Goal: Navigation & Orientation: Find specific page/section

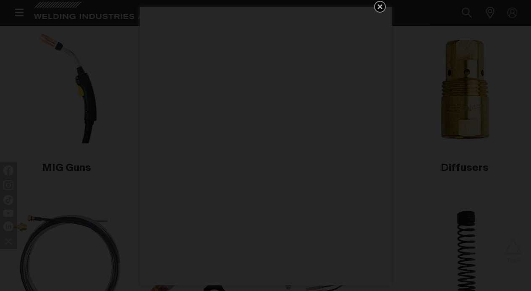
click at [382, 10] on icon "Get 5 WIA Welding Guides Free!" at bounding box center [380, 7] width 10 height 10
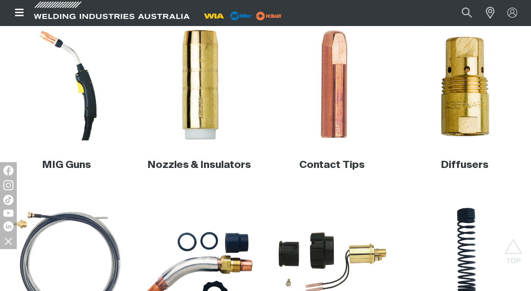
scroll to position [227, 0]
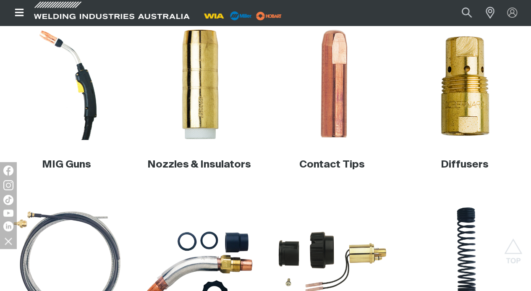
click at [212, 134] on img at bounding box center [199, 84] width 111 height 111
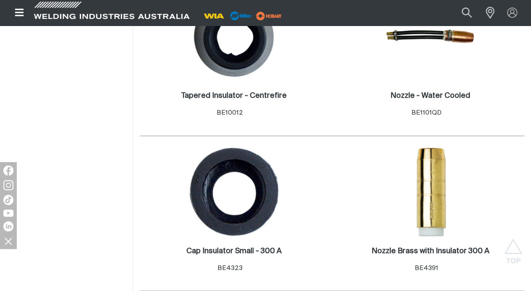
scroll to position [294, 0]
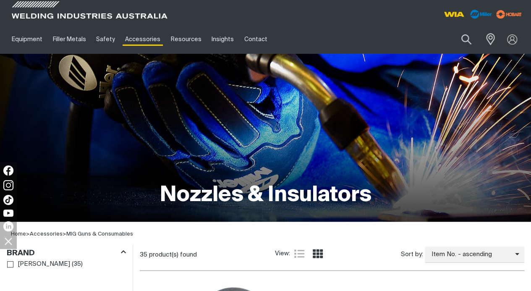
click at [141, 45] on link "Accessories" at bounding box center [142, 39] width 45 height 29
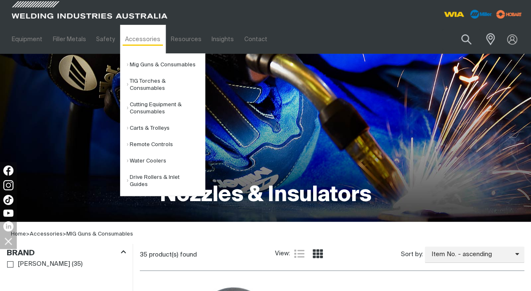
click at [149, 65] on link "Mig Guns & Consumables" at bounding box center [166, 65] width 78 height 16
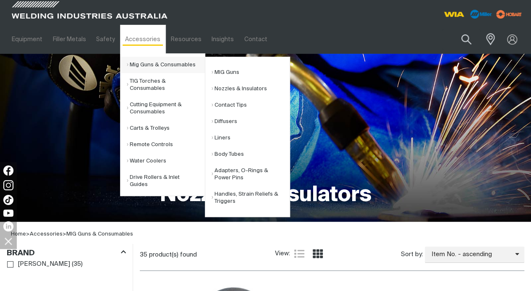
click at [229, 71] on link "MIG Guns" at bounding box center [251, 72] width 78 height 16
